Goal: Navigation & Orientation: Go to known website

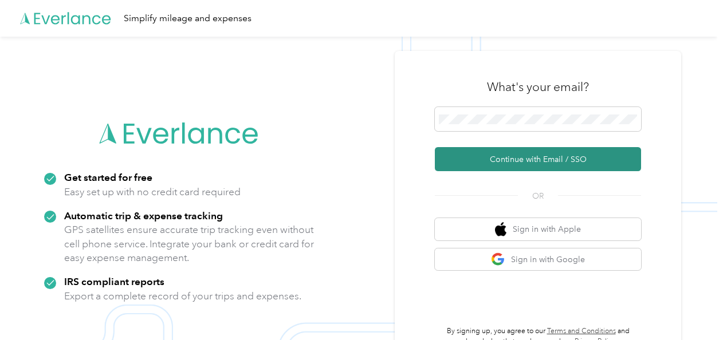
click at [508, 158] on button "Continue with Email / SSO" at bounding box center [538, 159] width 206 height 24
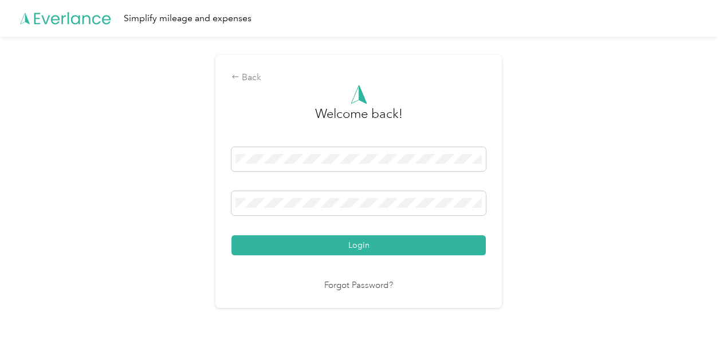
click at [325, 250] on button "Login" at bounding box center [358, 245] width 254 height 20
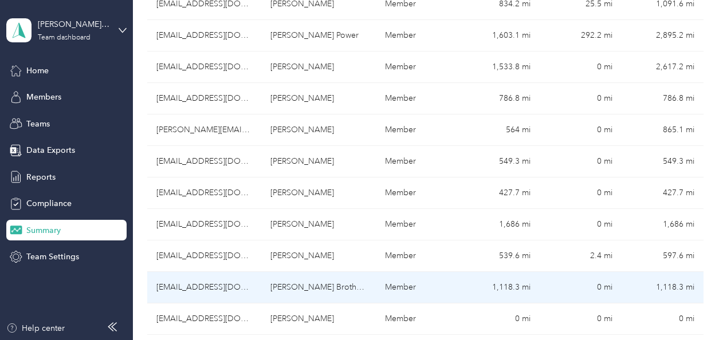
scroll to position [573, 0]
